Goal: Transaction & Acquisition: Purchase product/service

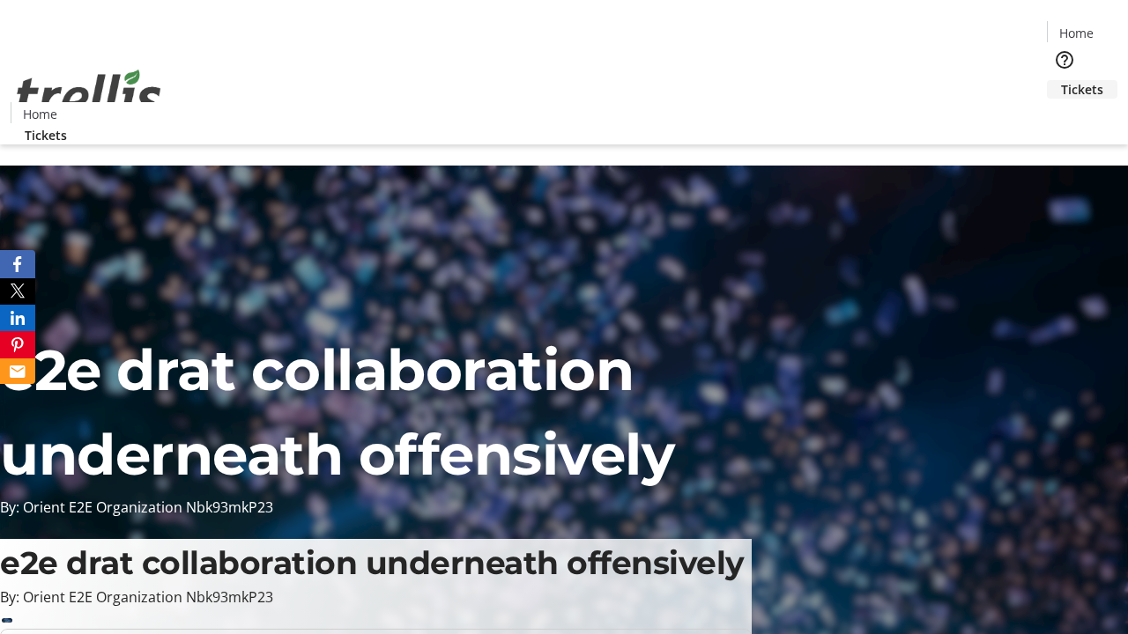
click at [1061, 80] on span "Tickets" at bounding box center [1082, 89] width 42 height 19
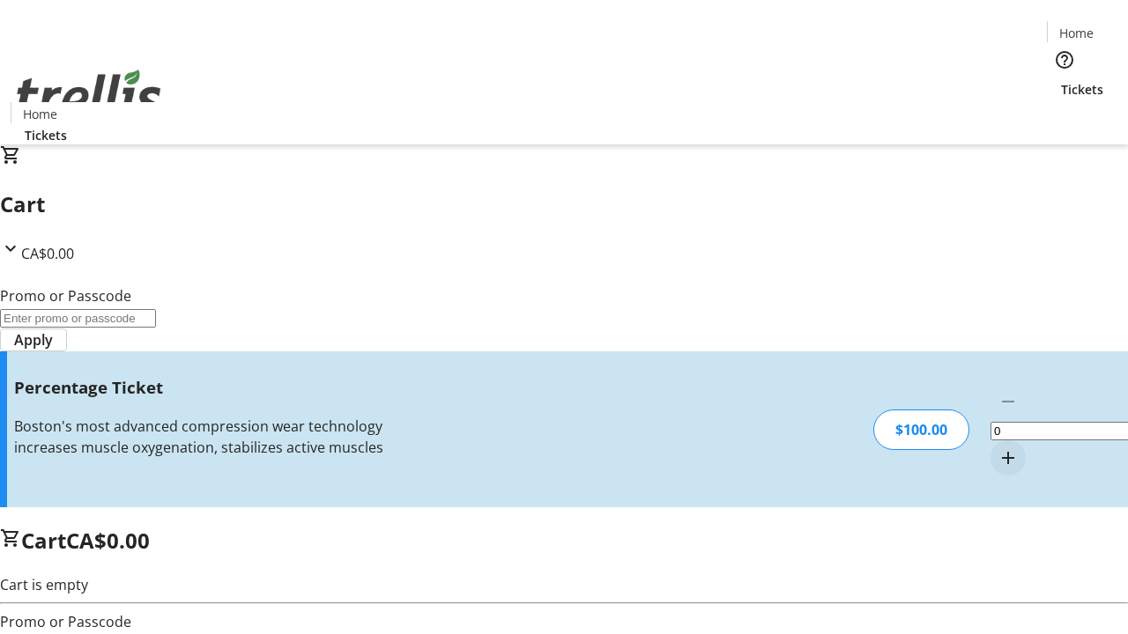
click at [997, 448] on mat-icon "Increment by one" at bounding box center [1007, 458] width 21 height 21
type input "1"
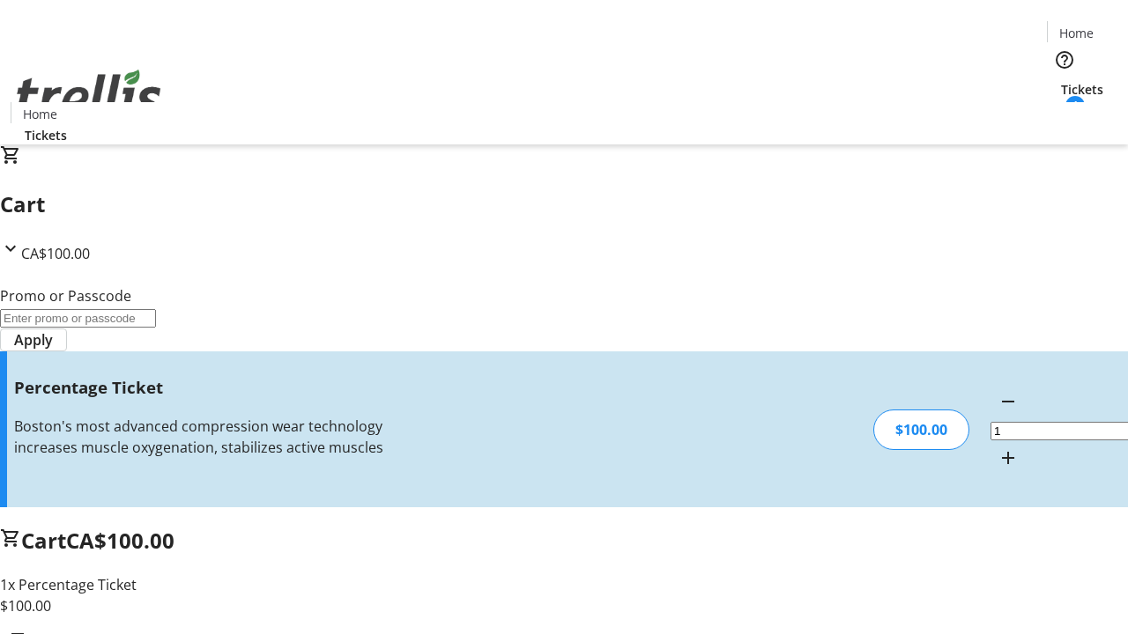
type input "FOO"
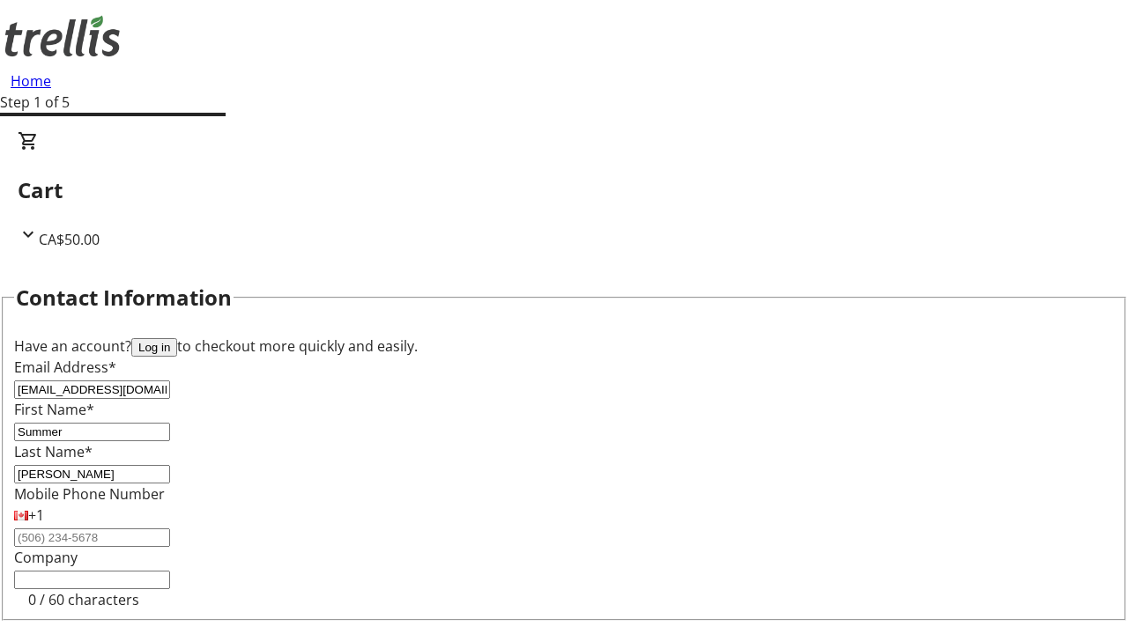
type input "[PERSON_NAME]"
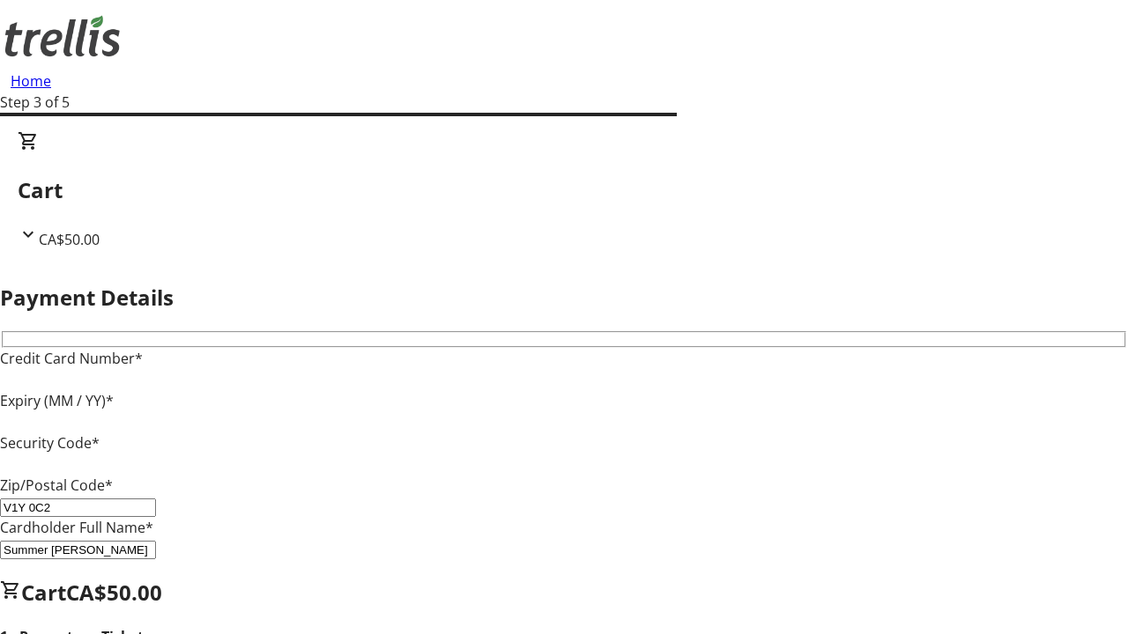
type input "V1Y 0C2"
